Goal: Transaction & Acquisition: Purchase product/service

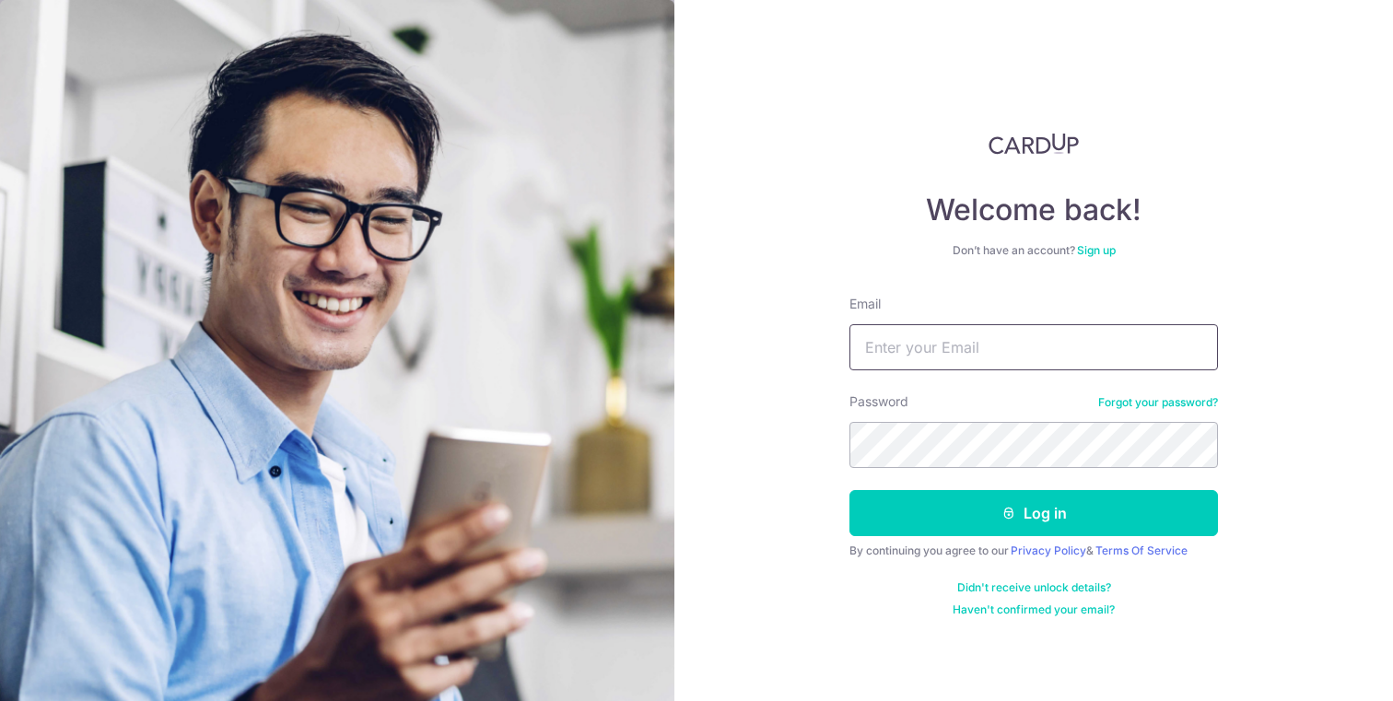
click at [969, 344] on input "Email" at bounding box center [1034, 347] width 369 height 46
type input "abhishek.majumdars@gmail.com"
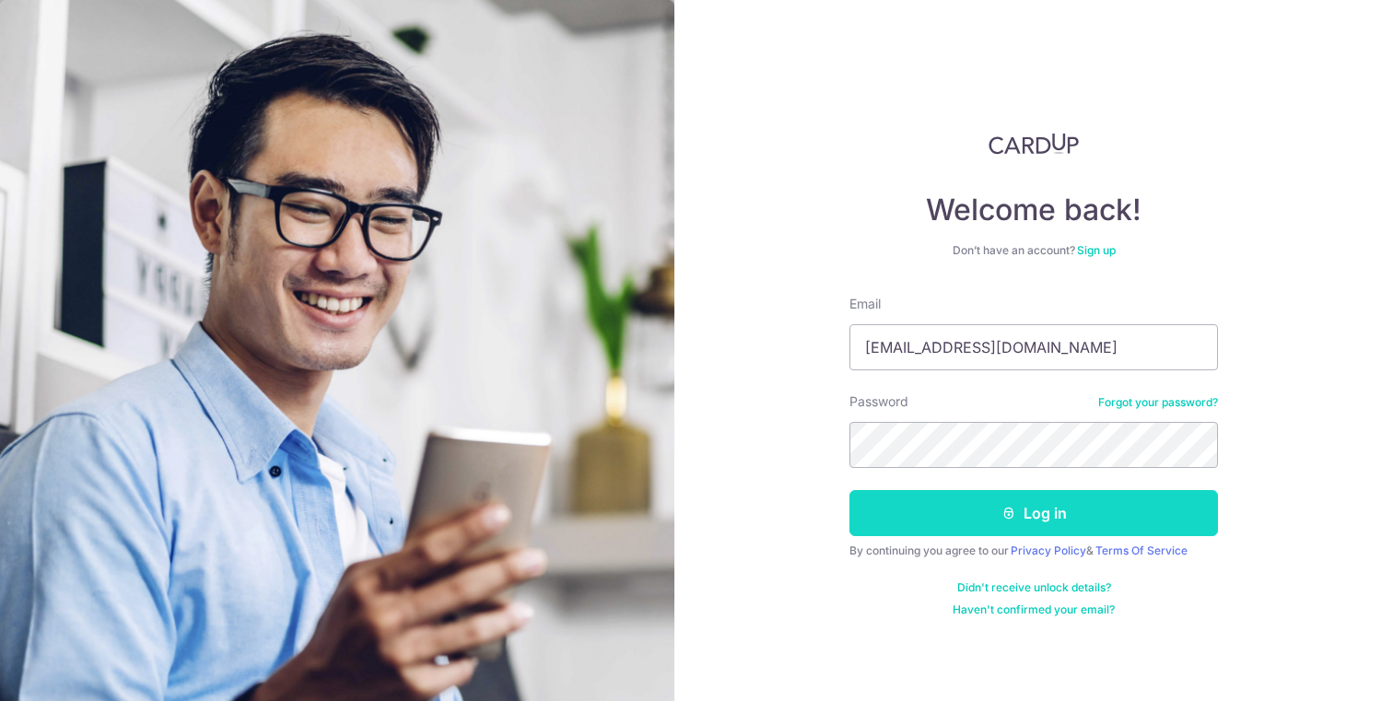
click at [1045, 499] on button "Log in" at bounding box center [1034, 513] width 369 height 46
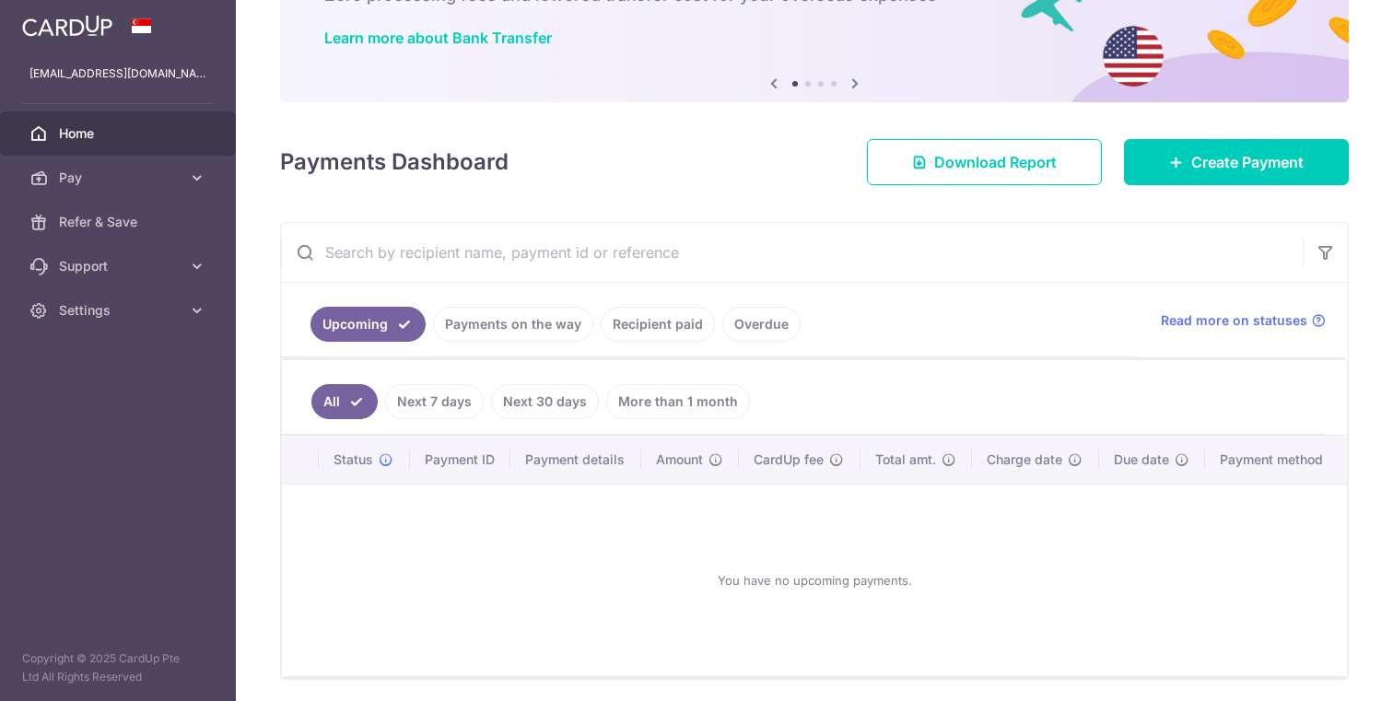
scroll to position [199, 0]
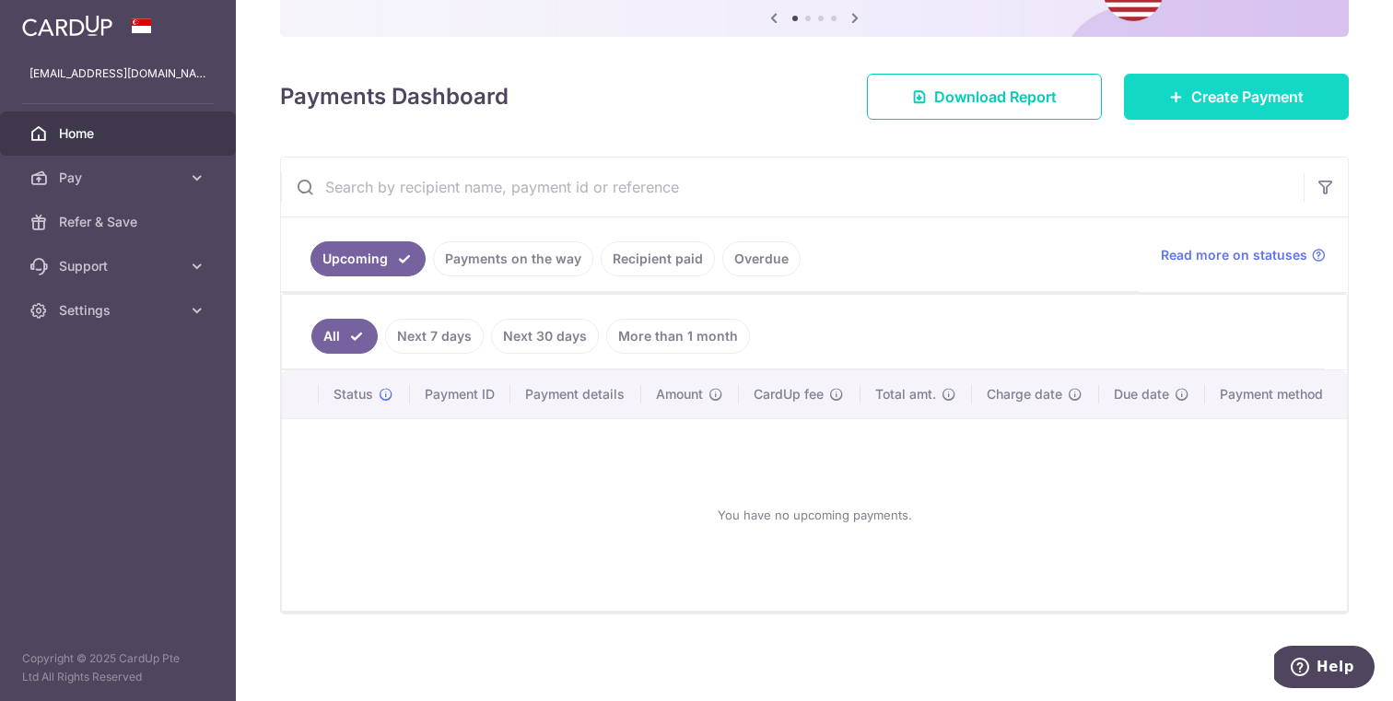
click at [1193, 102] on span "Create Payment" at bounding box center [1248, 97] width 112 height 22
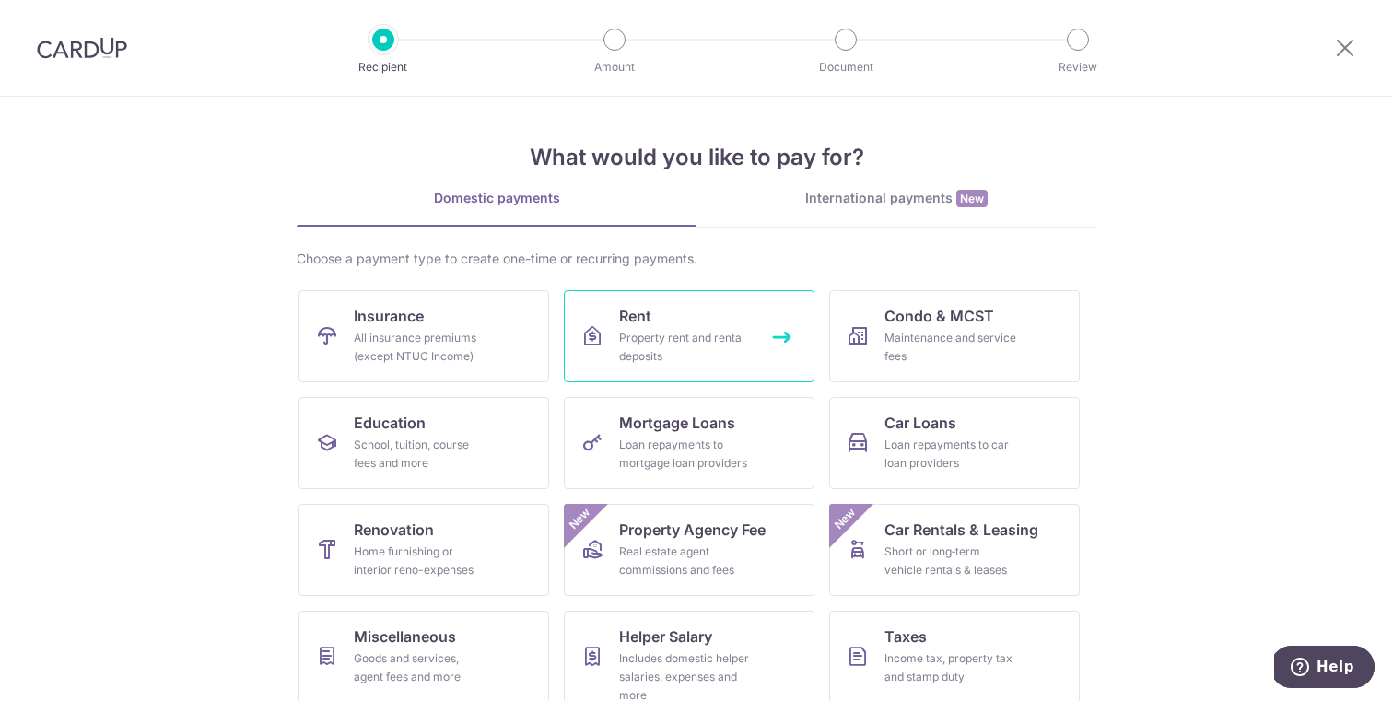
click at [738, 318] on link "Rent Property rent and rental deposits" at bounding box center [689, 336] width 251 height 92
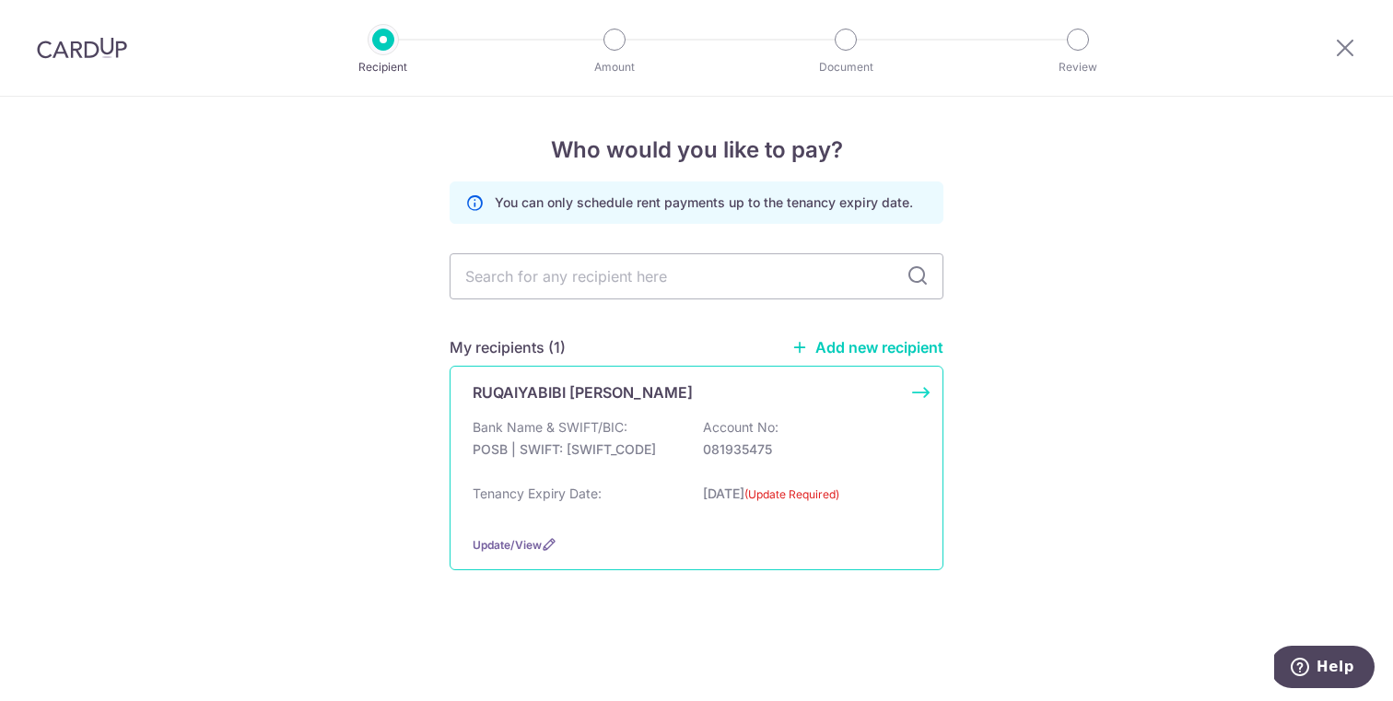
click at [625, 394] on p "RUQAIYABIBI [PERSON_NAME]" at bounding box center [583, 393] width 220 height 22
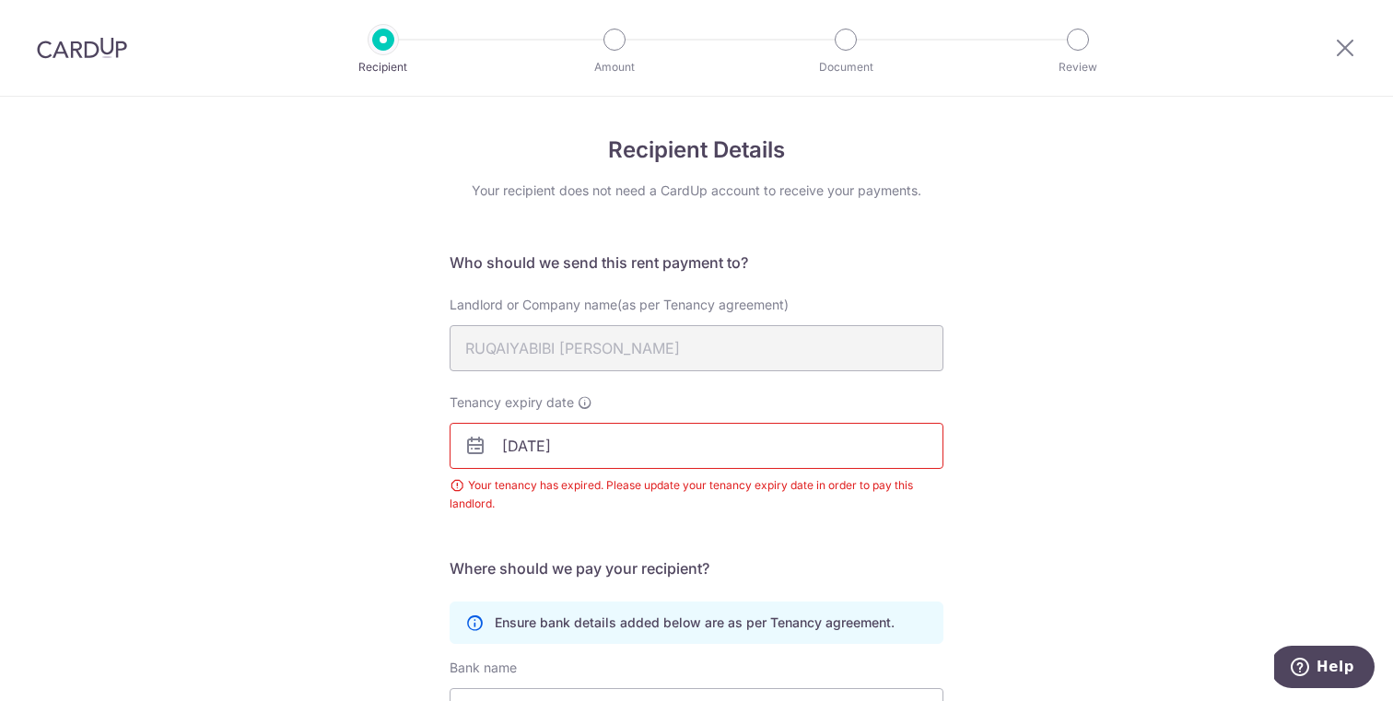
scroll to position [291, 0]
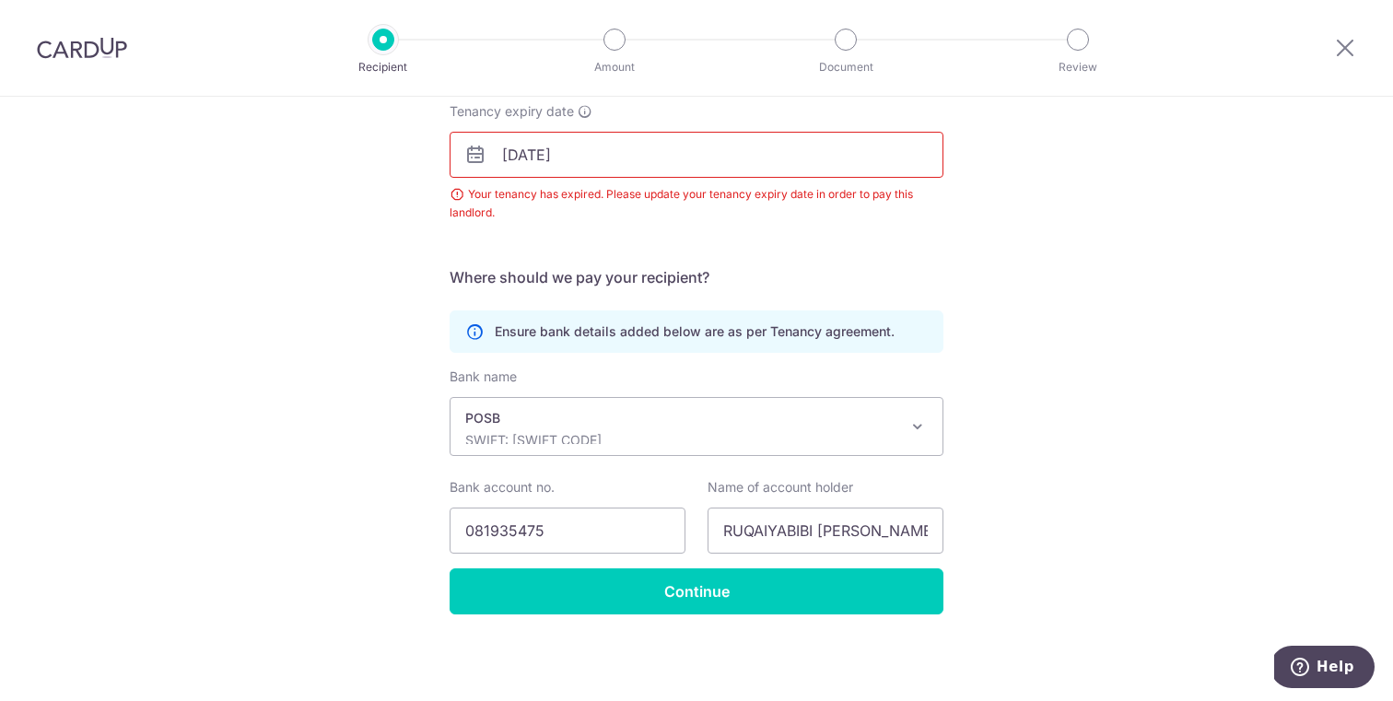
click at [626, 147] on input "30/11/2024" at bounding box center [697, 155] width 494 height 46
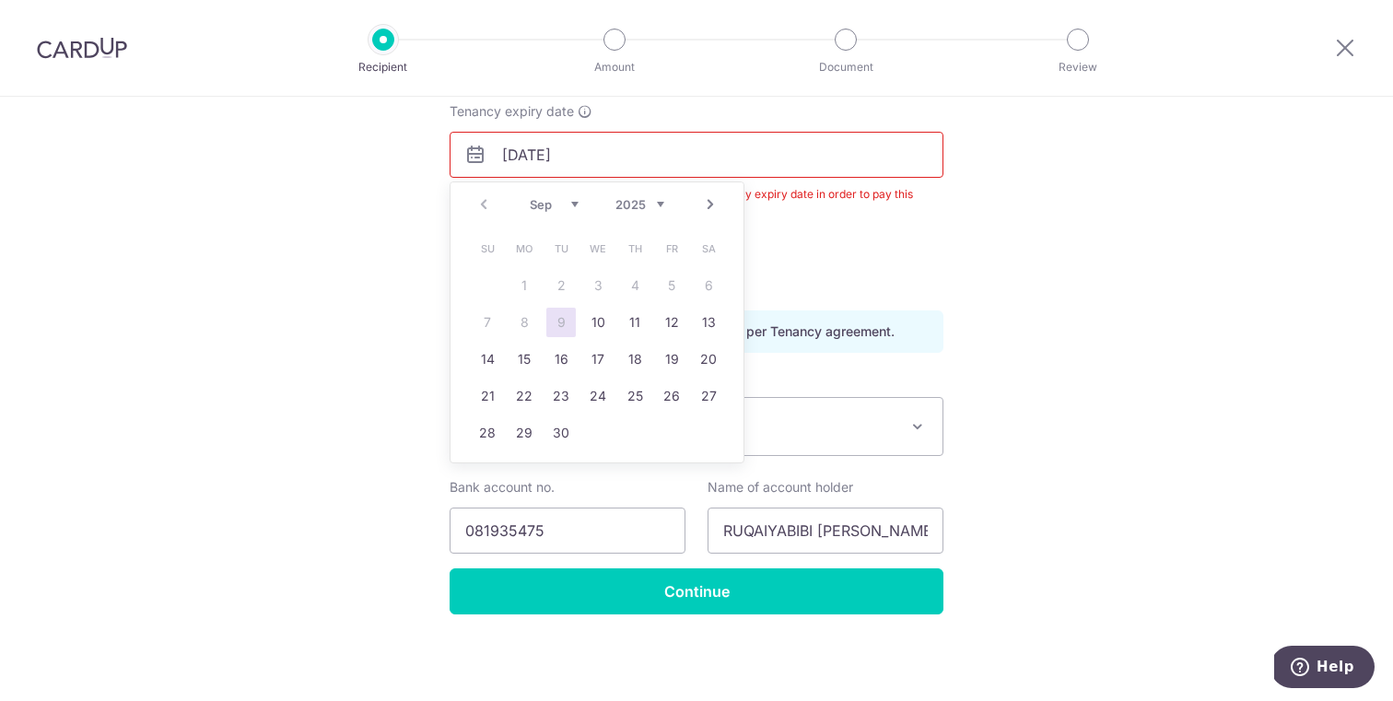
click at [711, 206] on link "Next" at bounding box center [710, 205] width 22 height 22
click at [594, 436] on link "31" at bounding box center [597, 432] width 29 height 29
type input "31/12/2025"
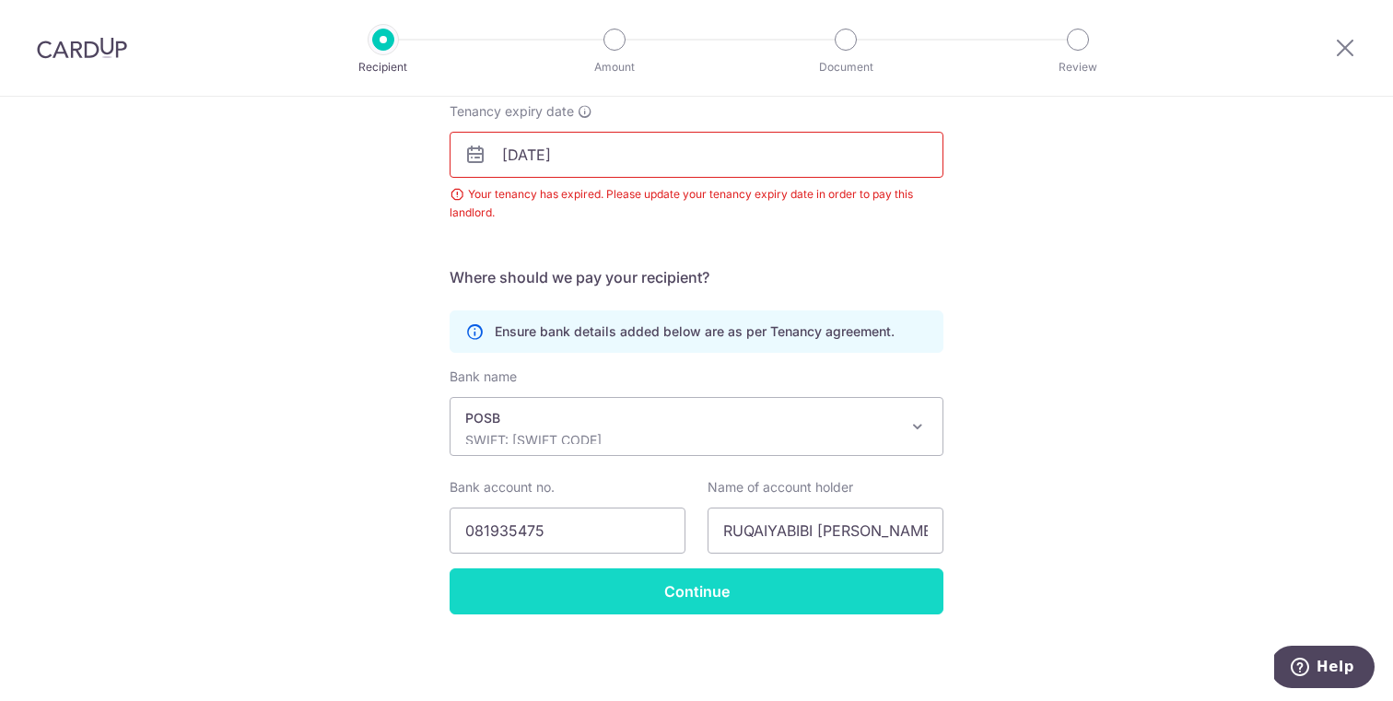
click at [633, 593] on input "Continue" at bounding box center [697, 592] width 494 height 46
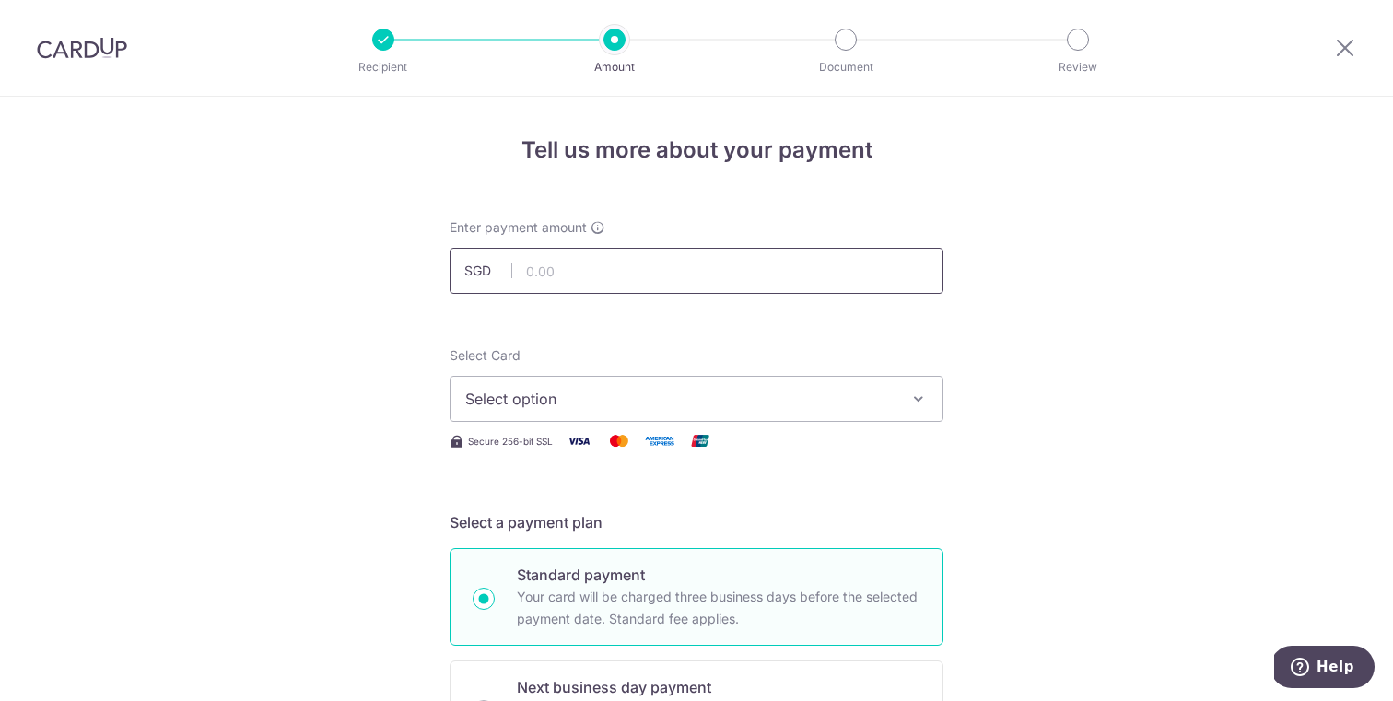
click at [553, 276] on input "text" at bounding box center [697, 271] width 494 height 46
type input "4,300.00"
click at [544, 392] on span "Select option" at bounding box center [679, 399] width 429 height 22
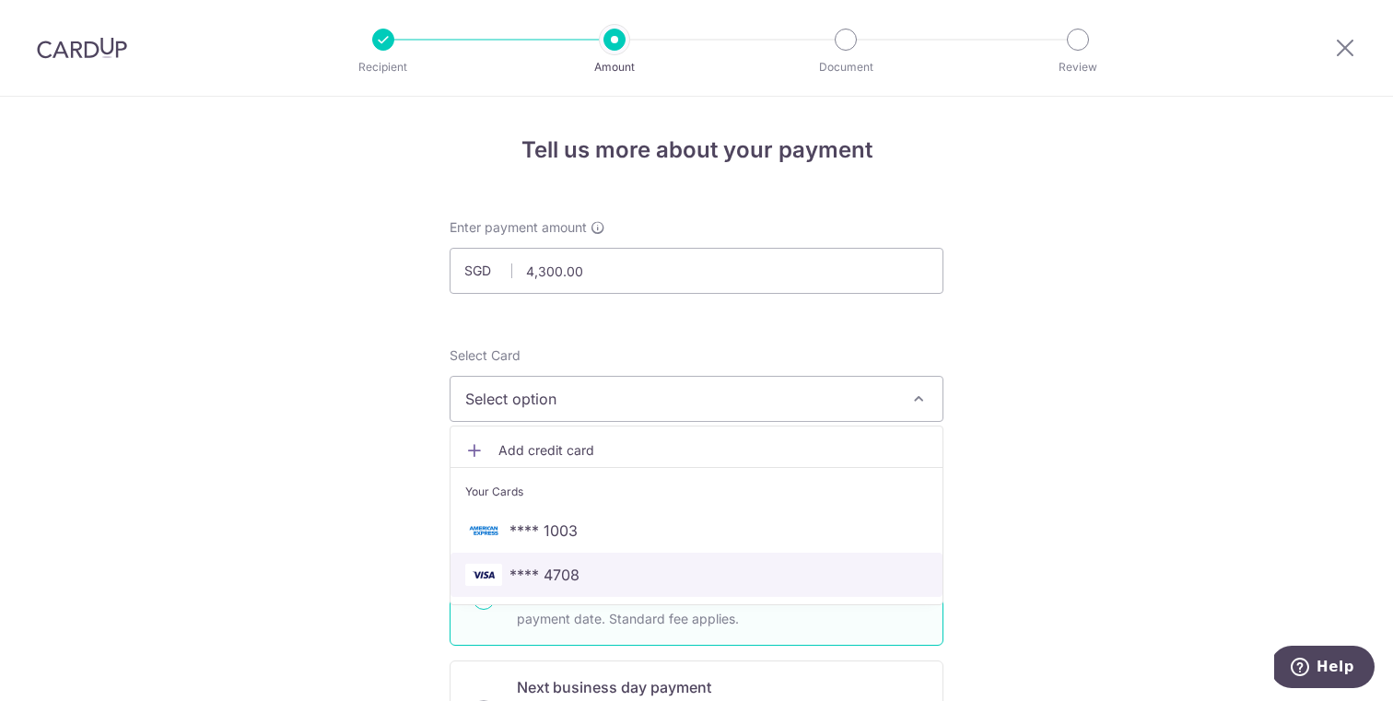
click at [543, 581] on span "**** 4708" at bounding box center [545, 575] width 70 height 22
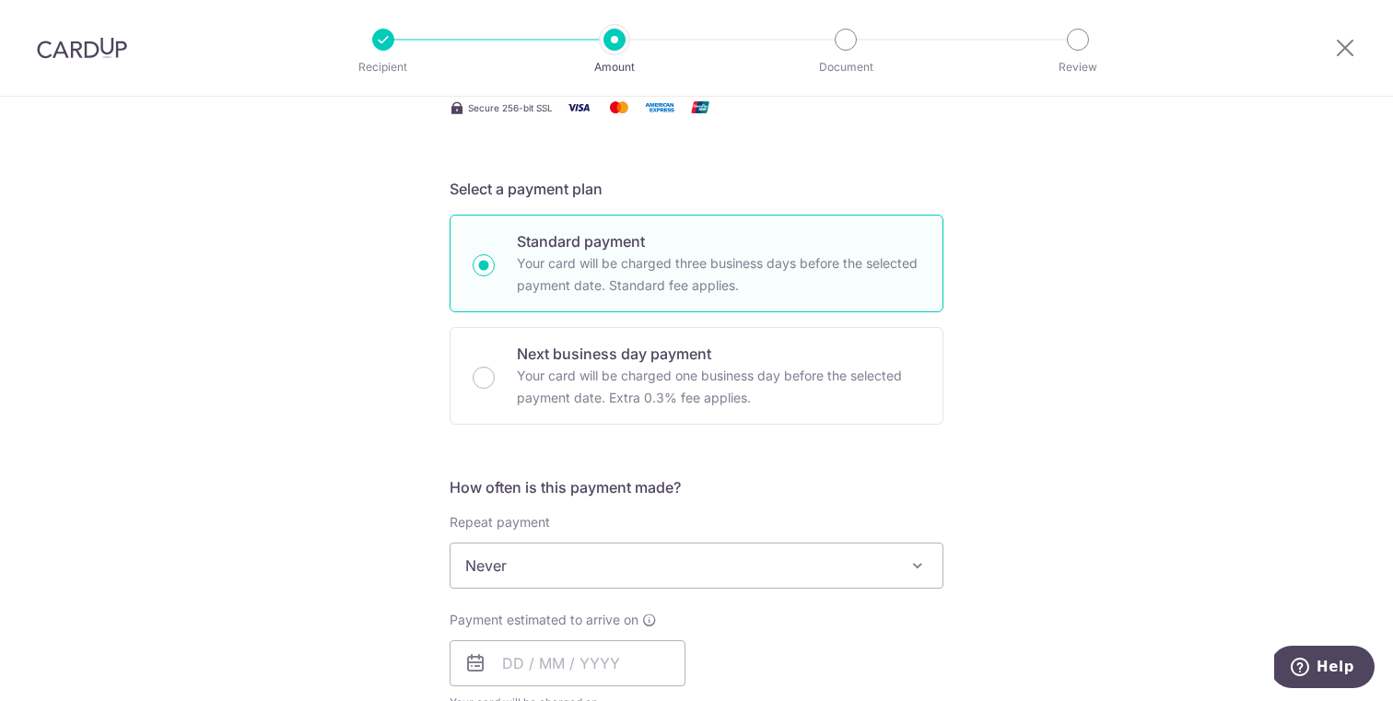
scroll to position [364, 0]
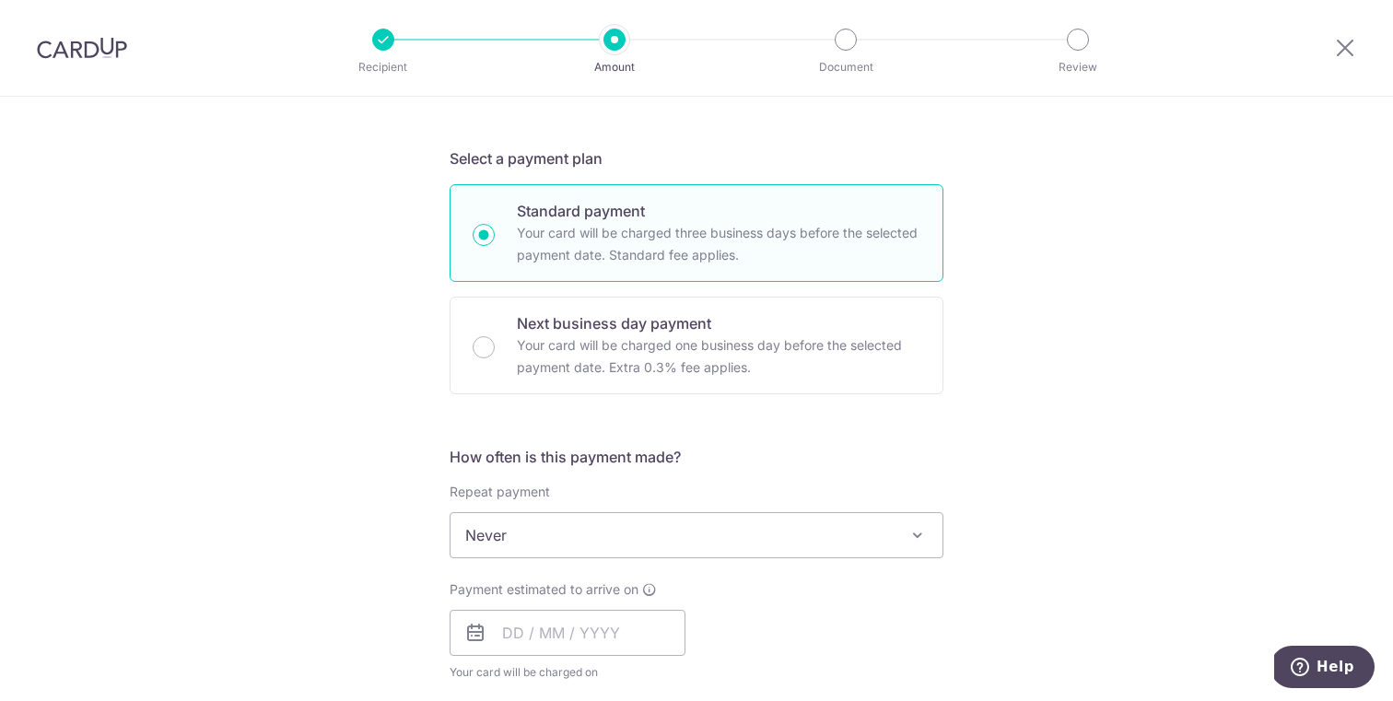
click at [583, 528] on span "Never" at bounding box center [697, 535] width 492 height 44
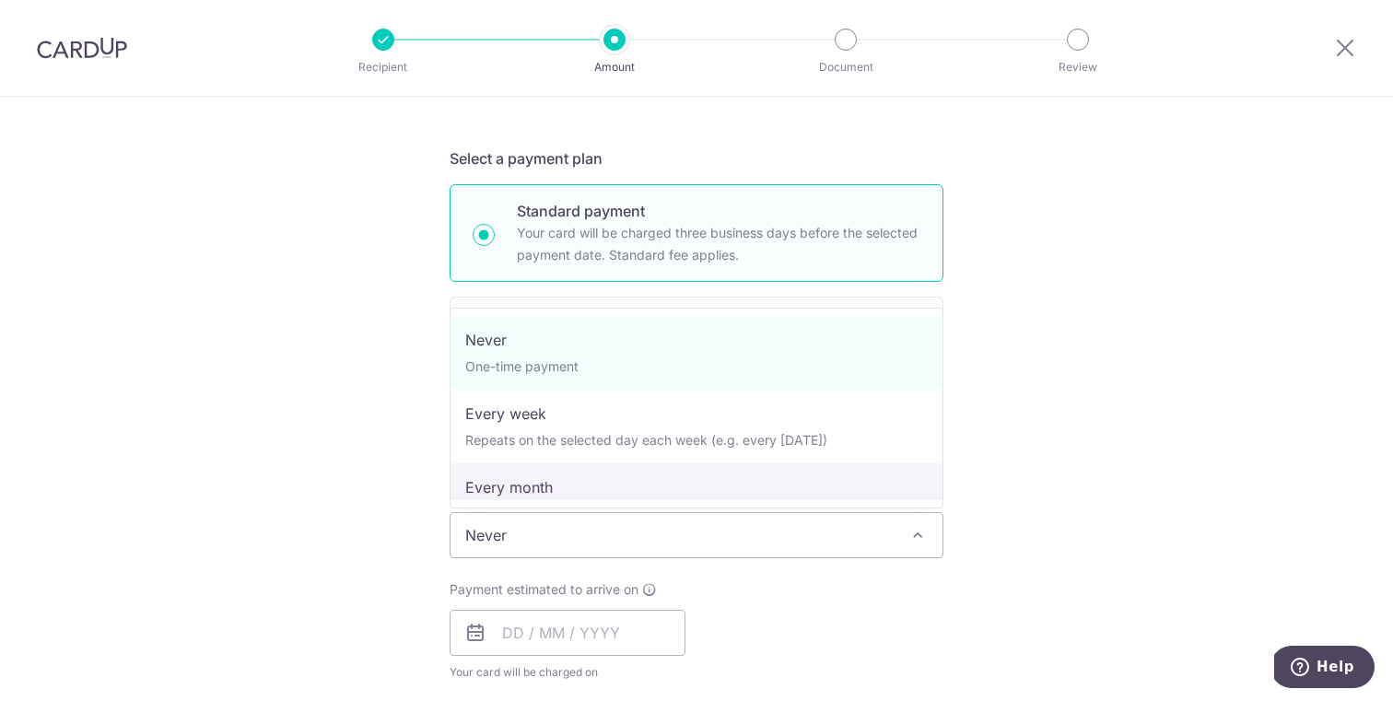
select select "3"
type input "31/12/2025"
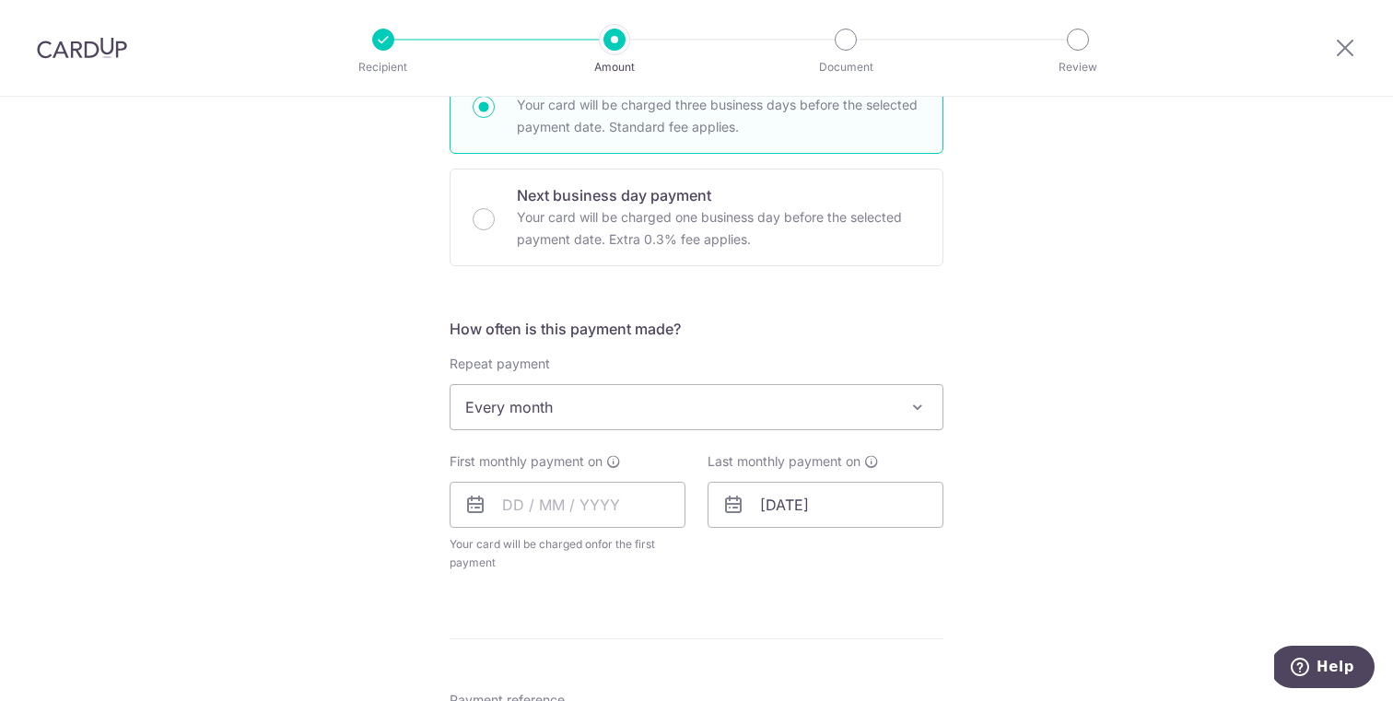
scroll to position [490, 0]
click at [512, 508] on input "text" at bounding box center [568, 507] width 236 height 46
click at [678, 676] on link "12" at bounding box center [671, 674] width 29 height 29
type input "12/09/2025"
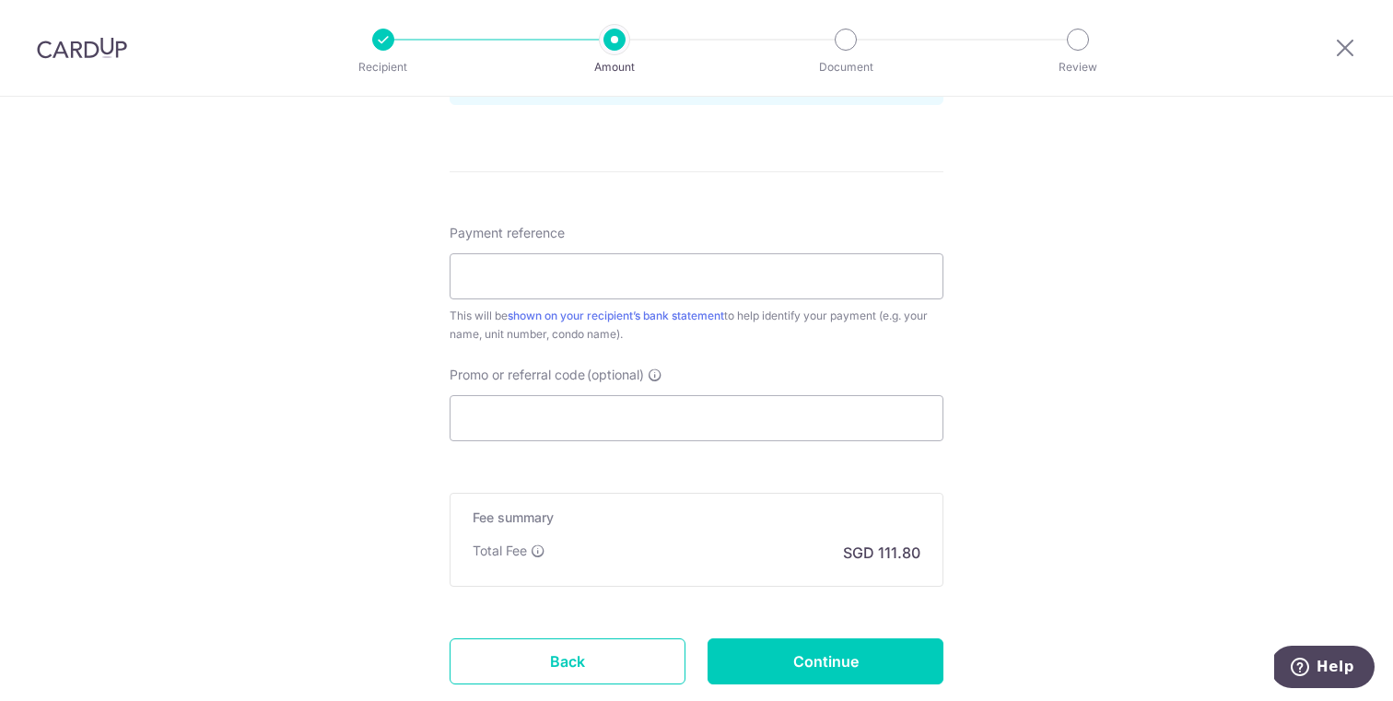
scroll to position [1044, 0]
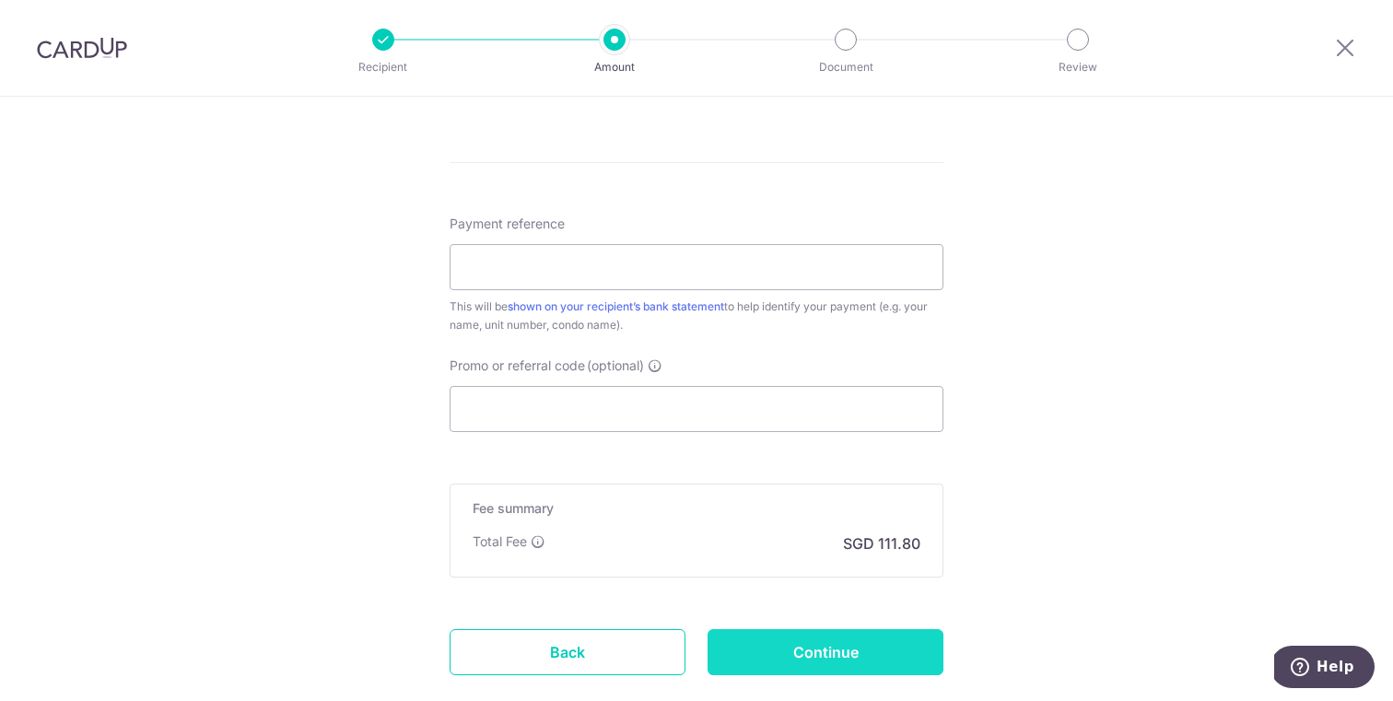
click at [833, 661] on input "Continue" at bounding box center [826, 652] width 236 height 46
type input "Create Schedule"
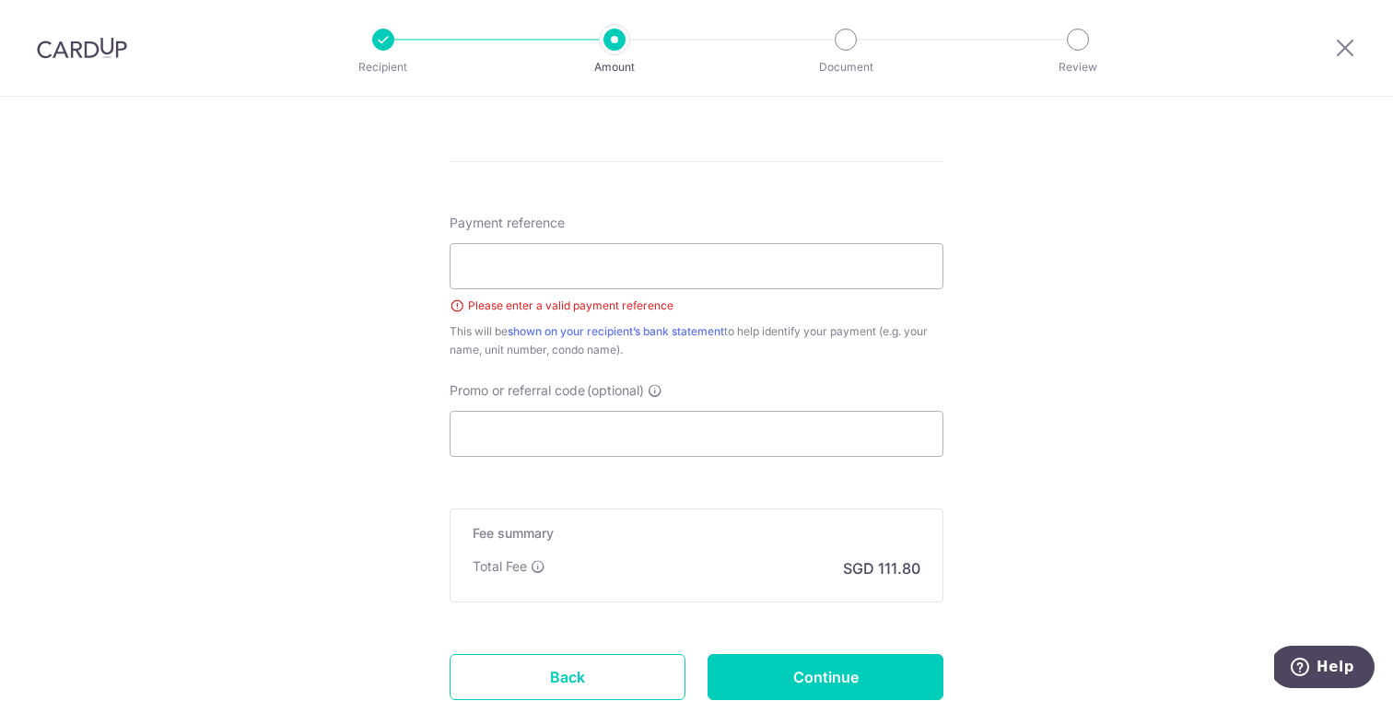
scroll to position [935, 0]
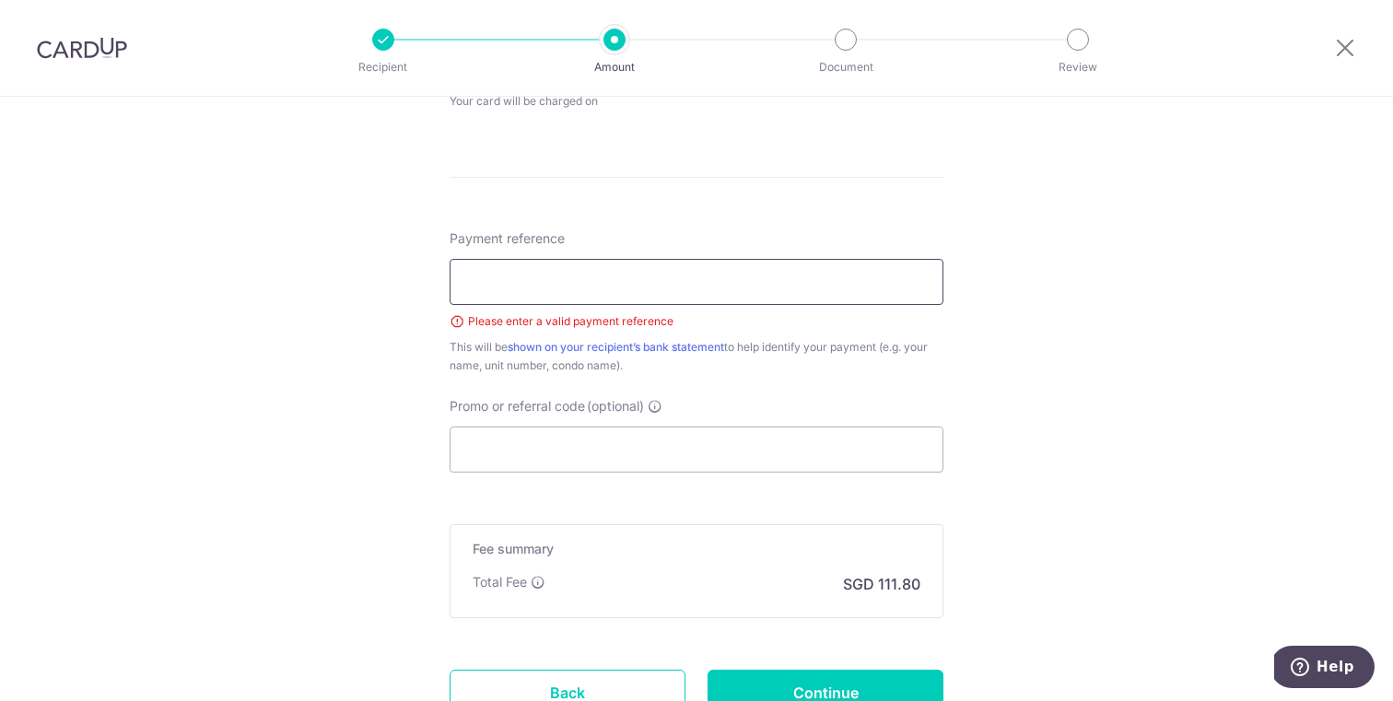
click at [699, 274] on input "Payment reference" at bounding box center [697, 282] width 494 height 46
type input "Abhishek Rent"
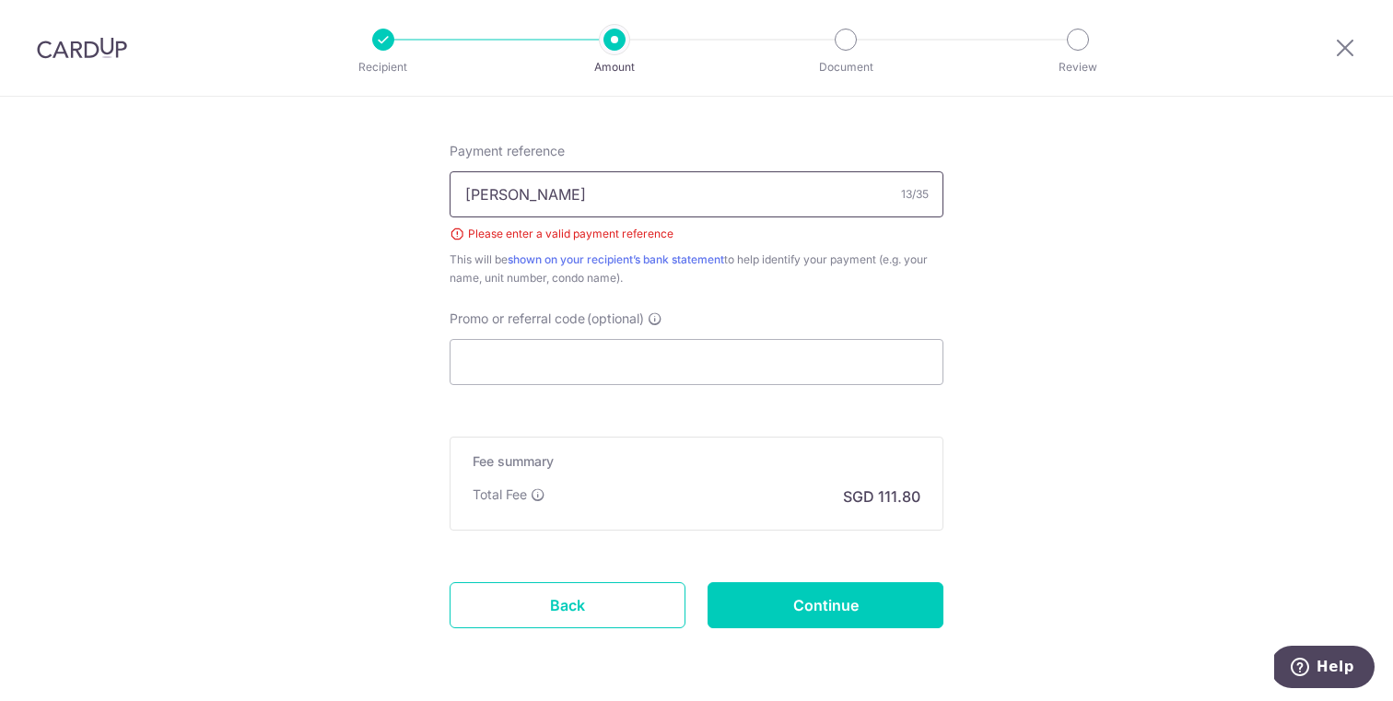
scroll to position [1053, 0]
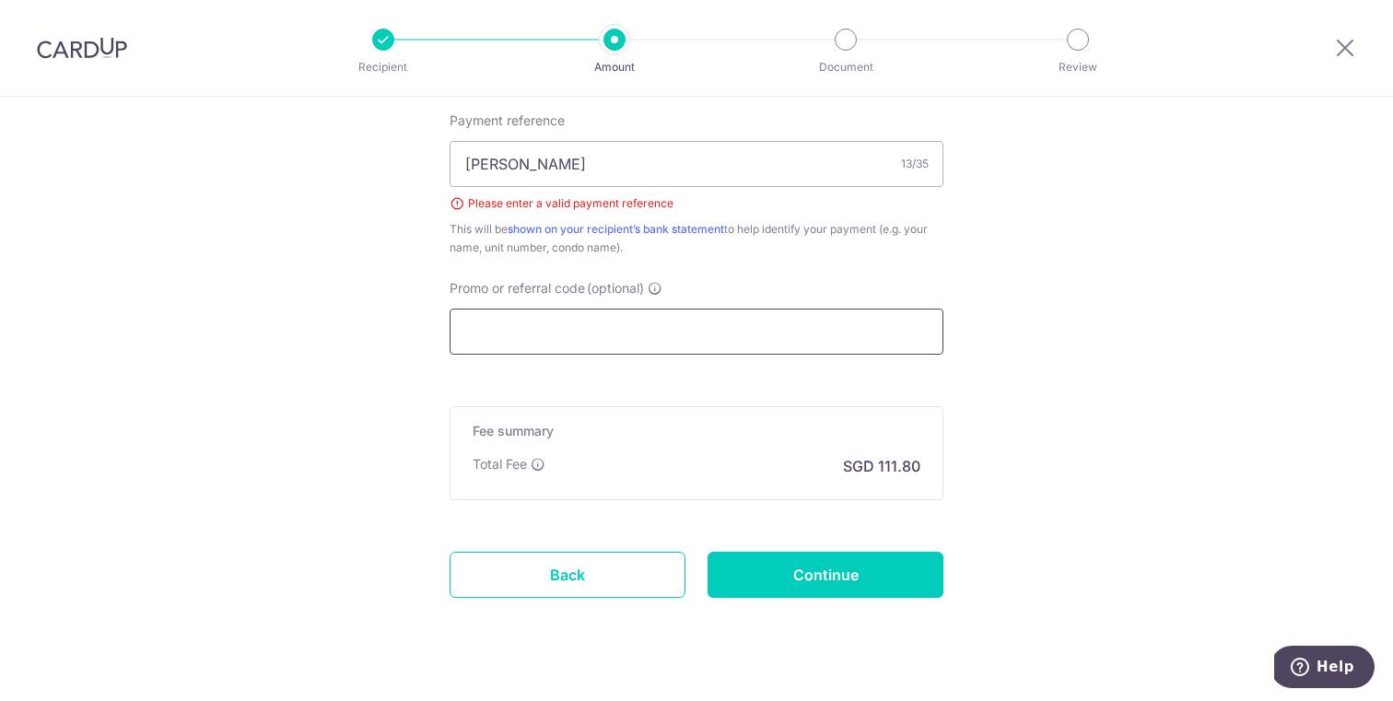
click at [556, 341] on input "Promo or referral code (optional)" at bounding box center [697, 332] width 494 height 46
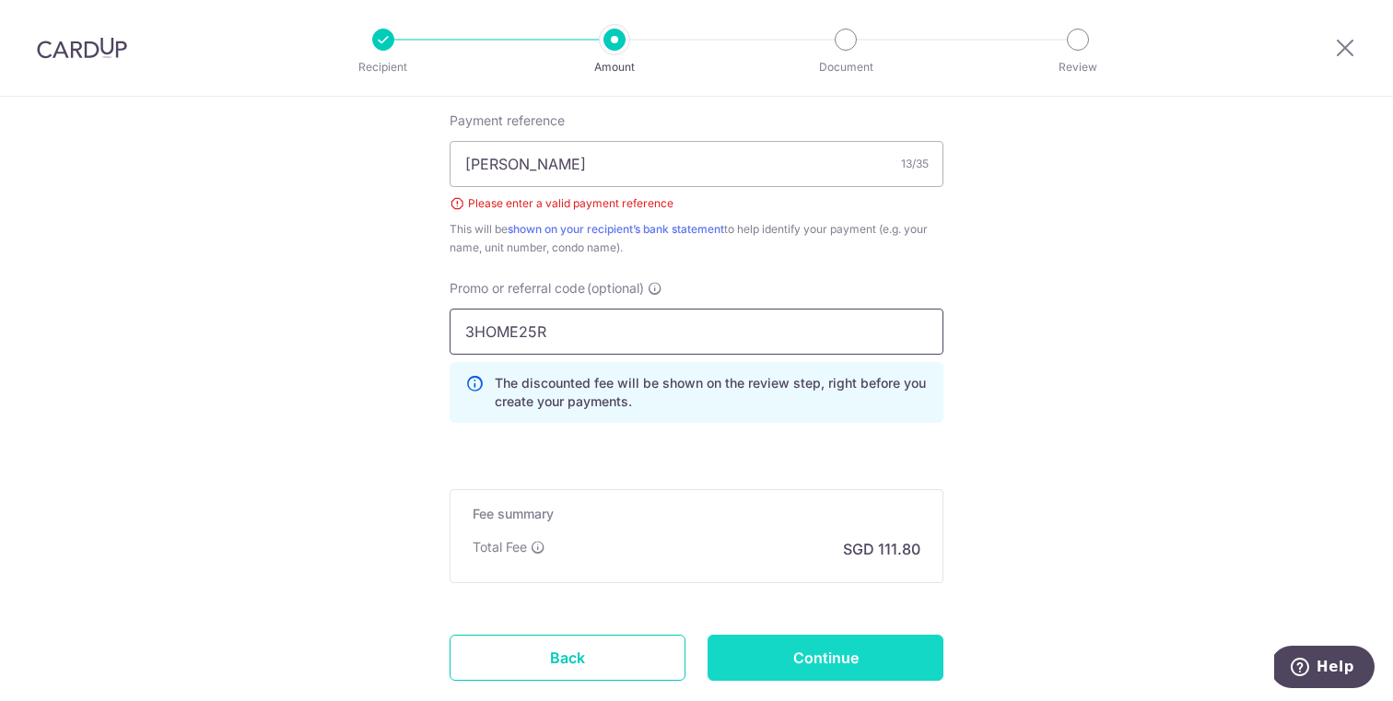
type input "3HOME25R"
click at [825, 642] on input "Continue" at bounding box center [826, 658] width 236 height 46
type input "Create Schedule"
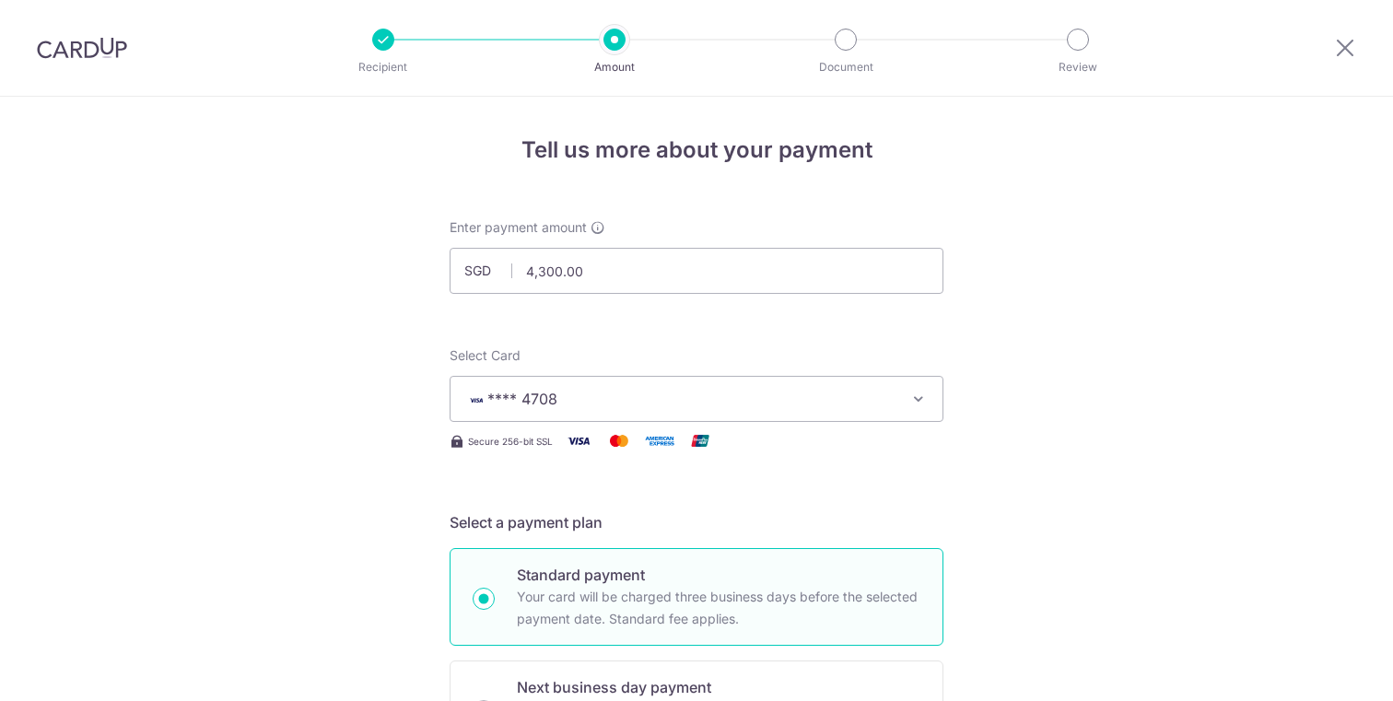
scroll to position [1171, 0]
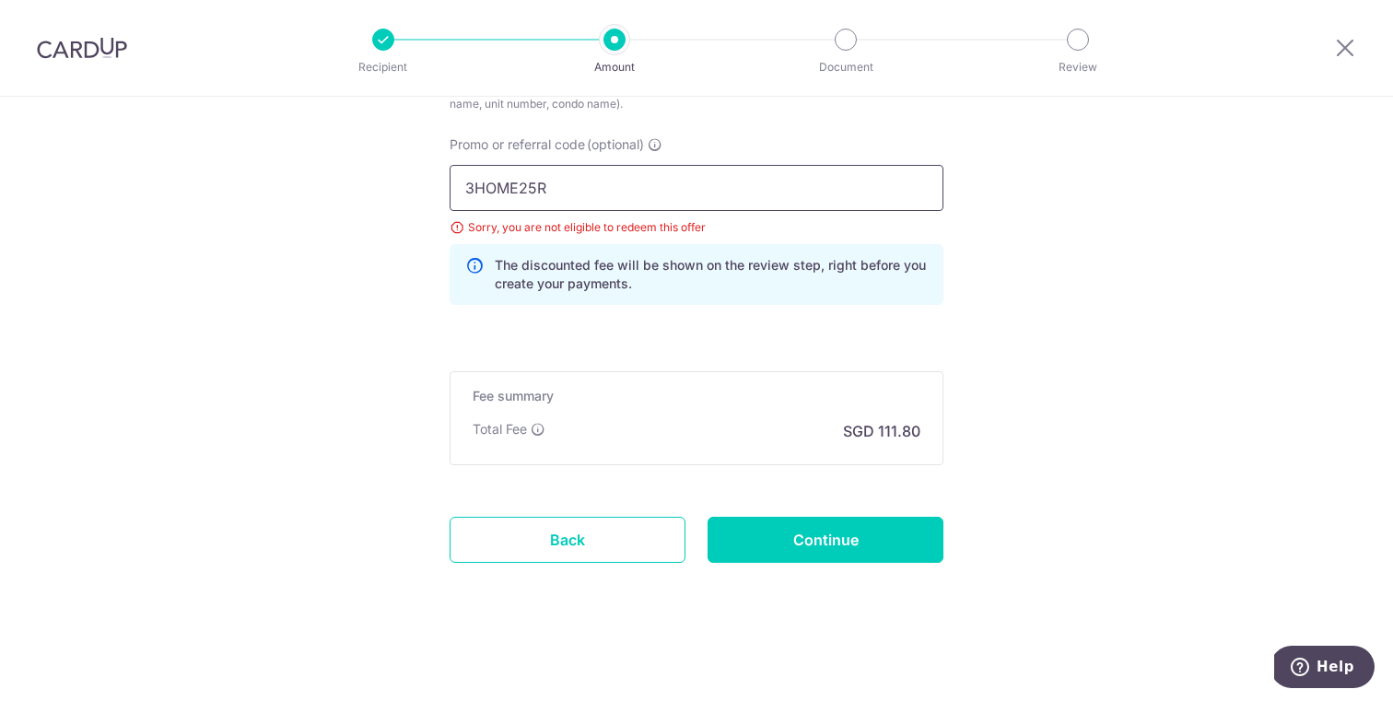
click at [633, 195] on input "3HOME25R" at bounding box center [697, 188] width 494 height 46
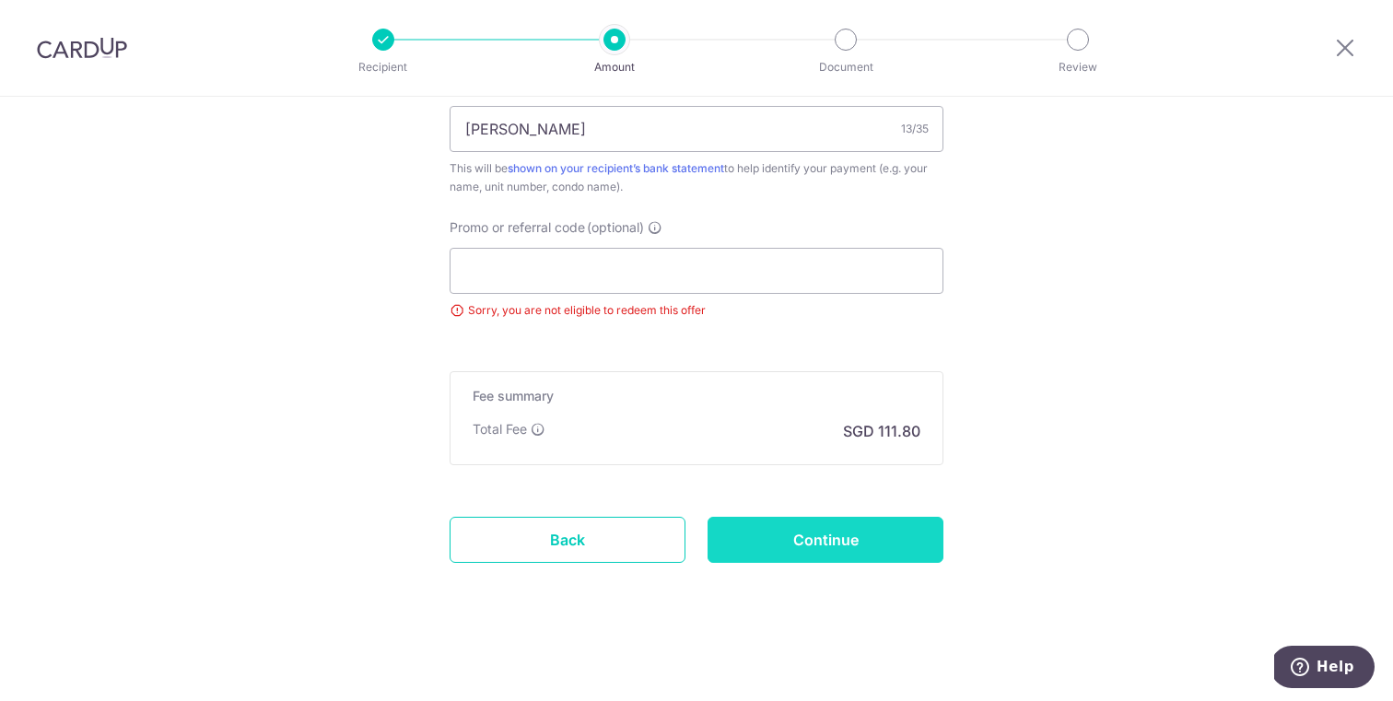
click at [825, 556] on input "Continue" at bounding box center [826, 540] width 236 height 46
type input "Update Schedule"
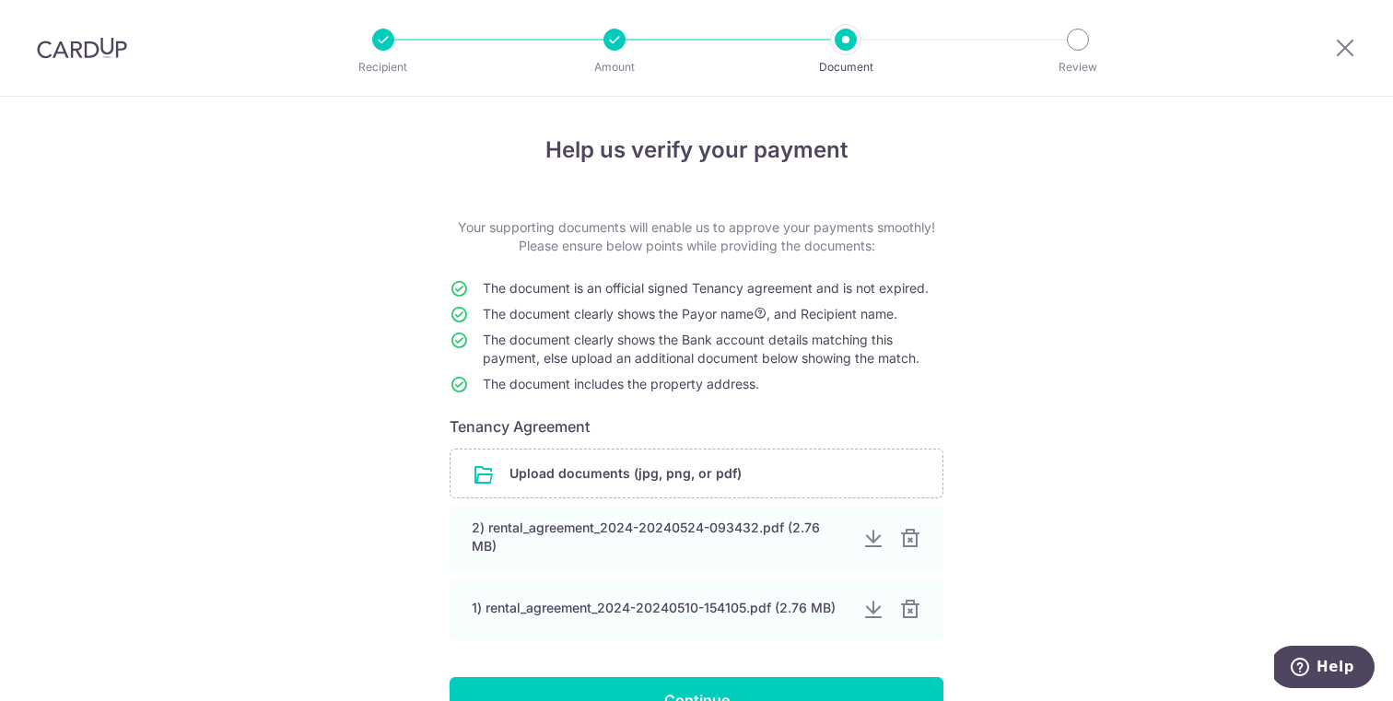
scroll to position [129, 0]
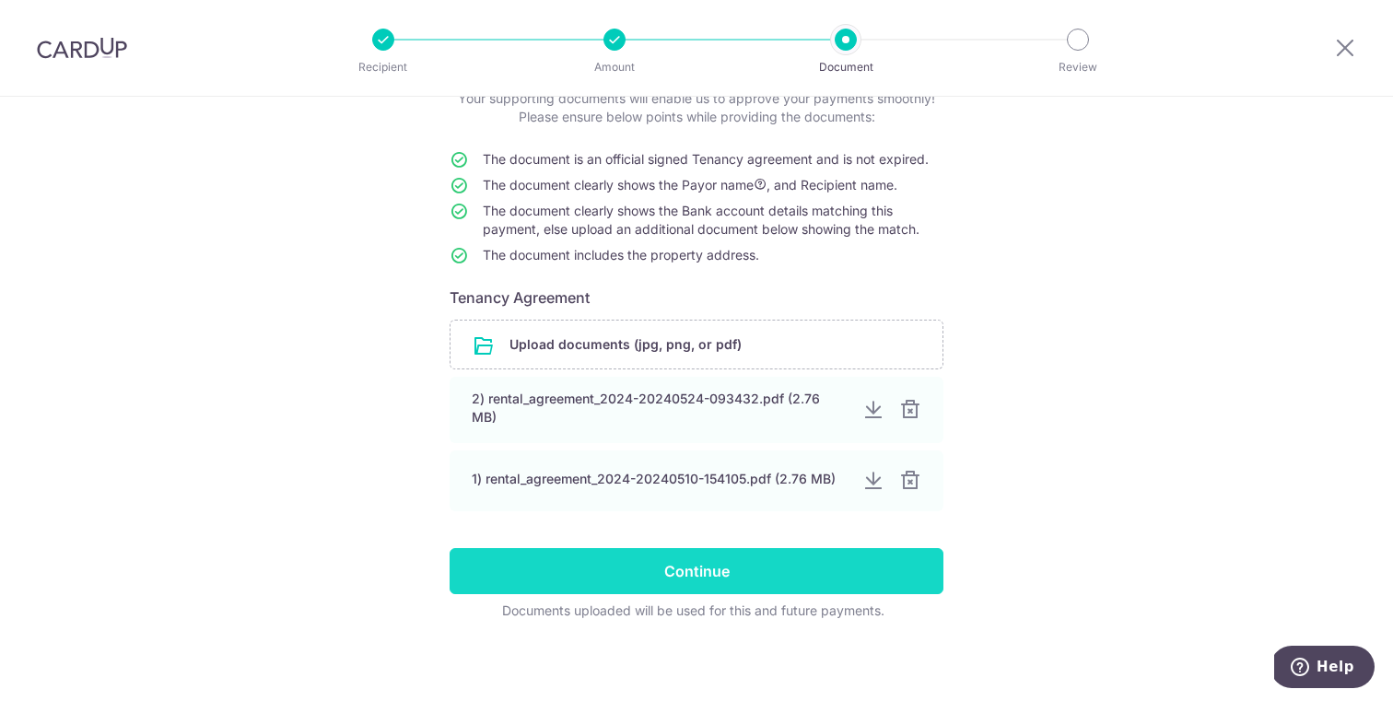
click at [744, 572] on input "Continue" at bounding box center [697, 571] width 494 height 46
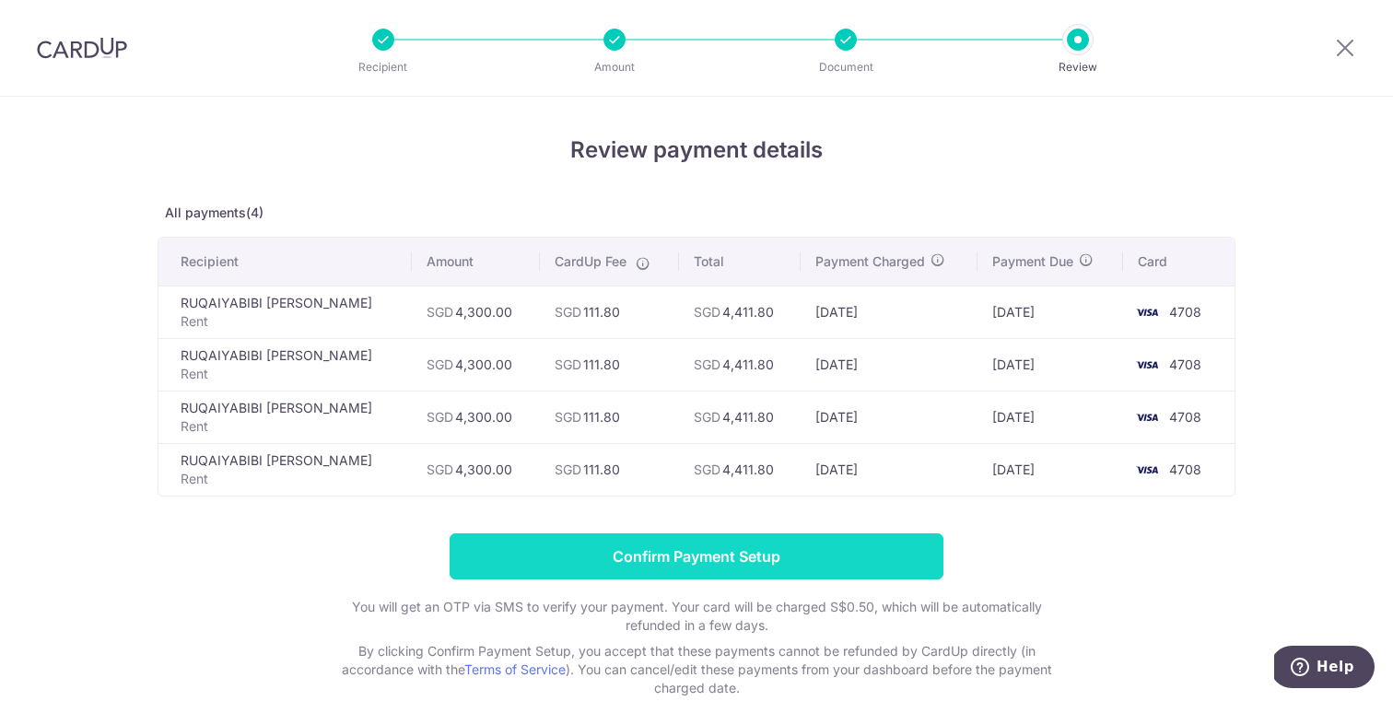
click at [775, 557] on input "Confirm Payment Setup" at bounding box center [697, 557] width 494 height 46
